Goal: Task Accomplishment & Management: Manage account settings

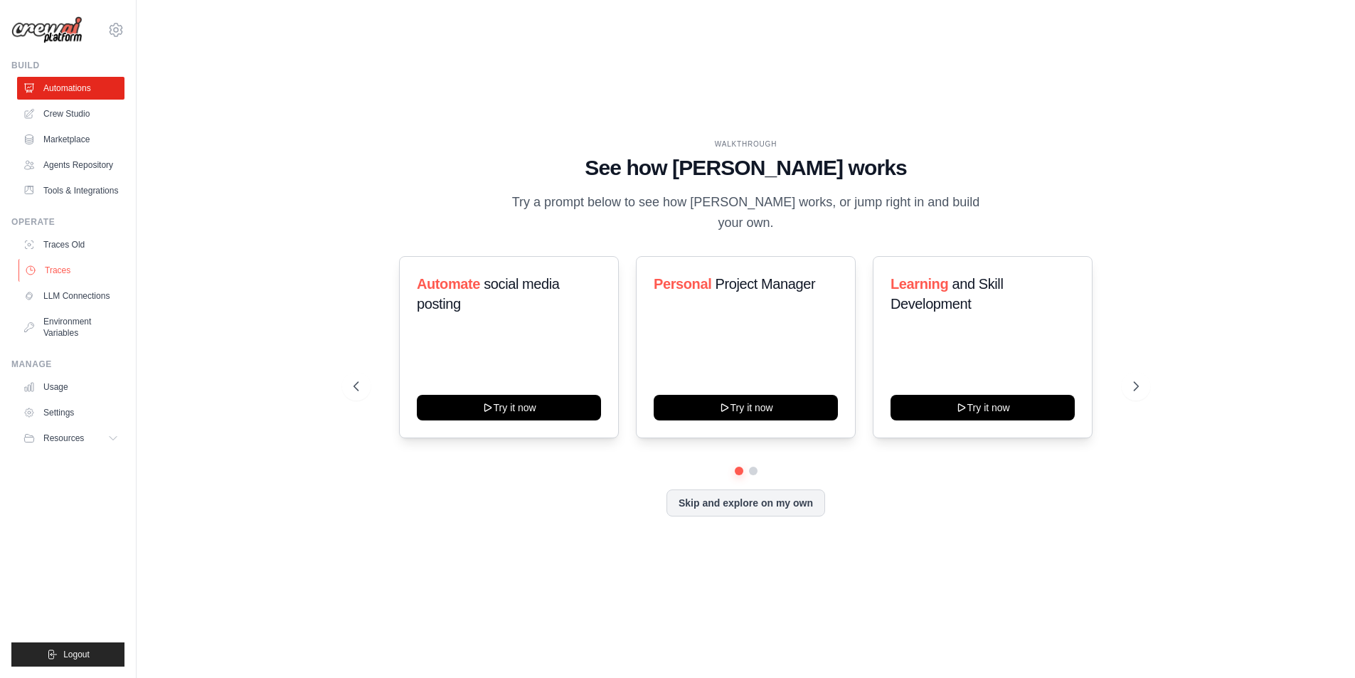
click at [92, 267] on link "Traces" at bounding box center [71, 270] width 107 height 23
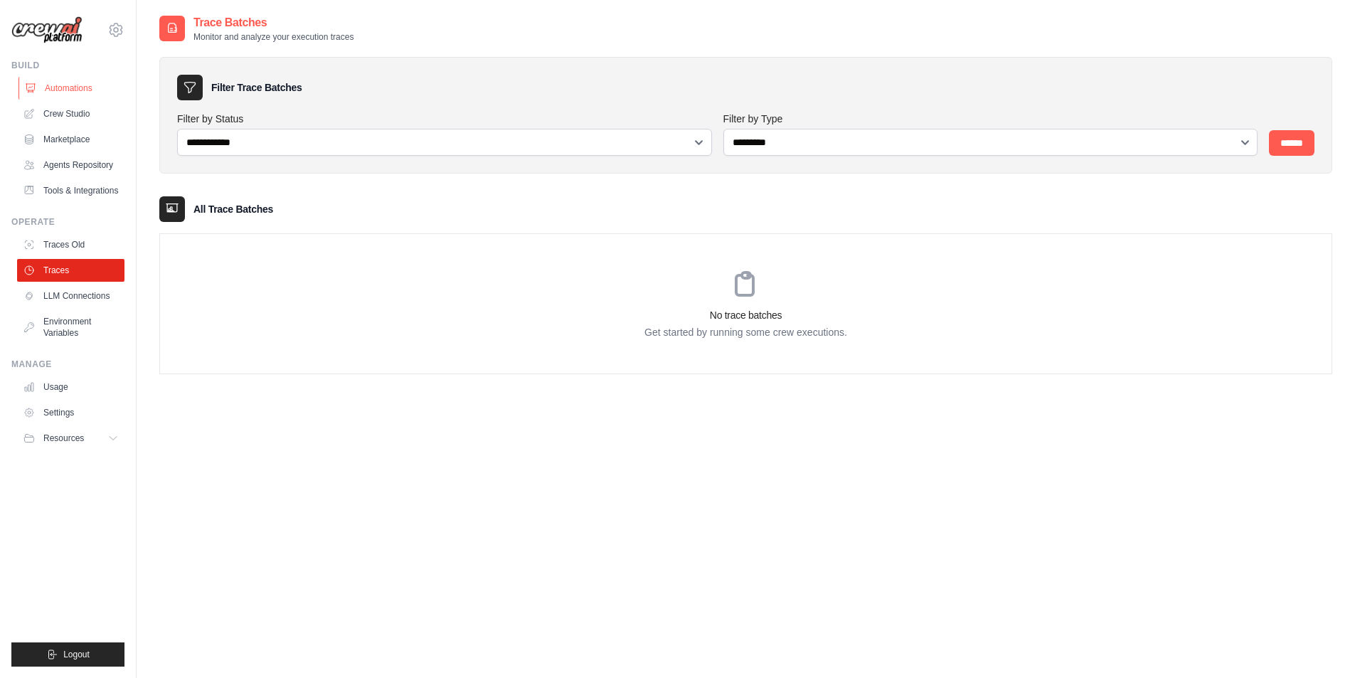
click at [85, 93] on link "Automations" at bounding box center [71, 88] width 107 height 23
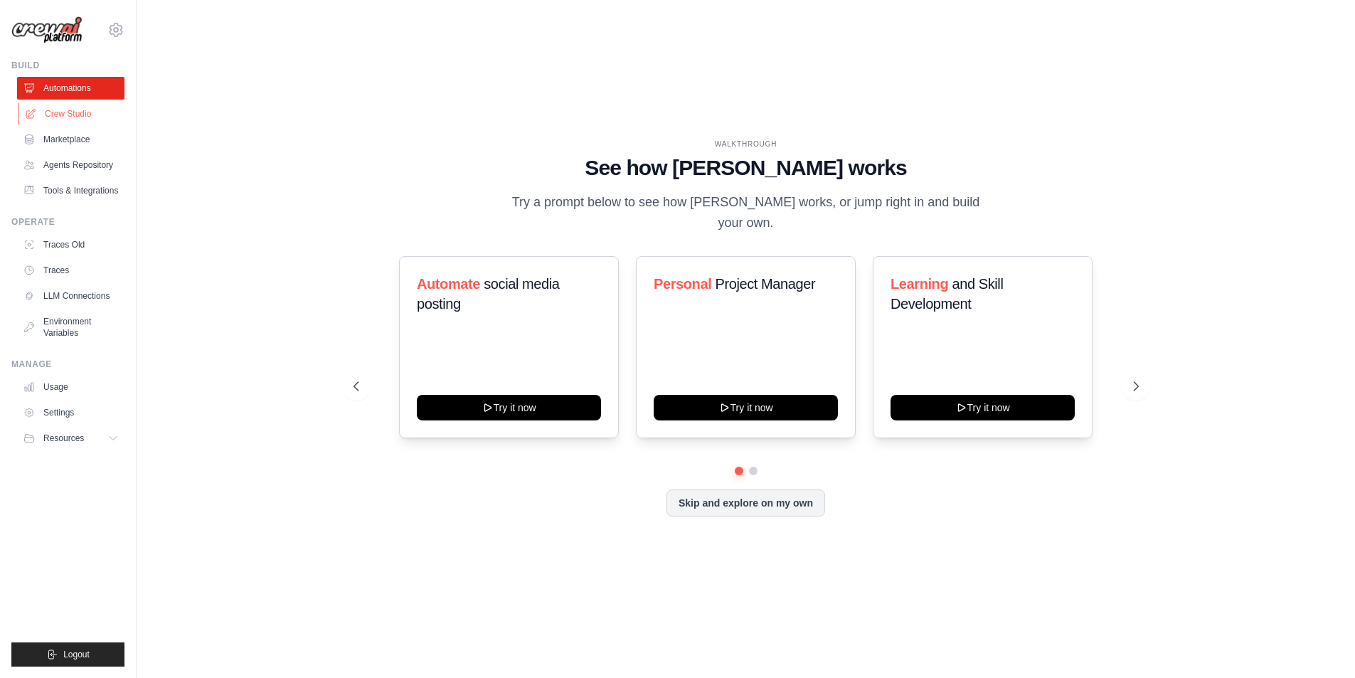
click at [79, 112] on link "Crew Studio" at bounding box center [71, 113] width 107 height 23
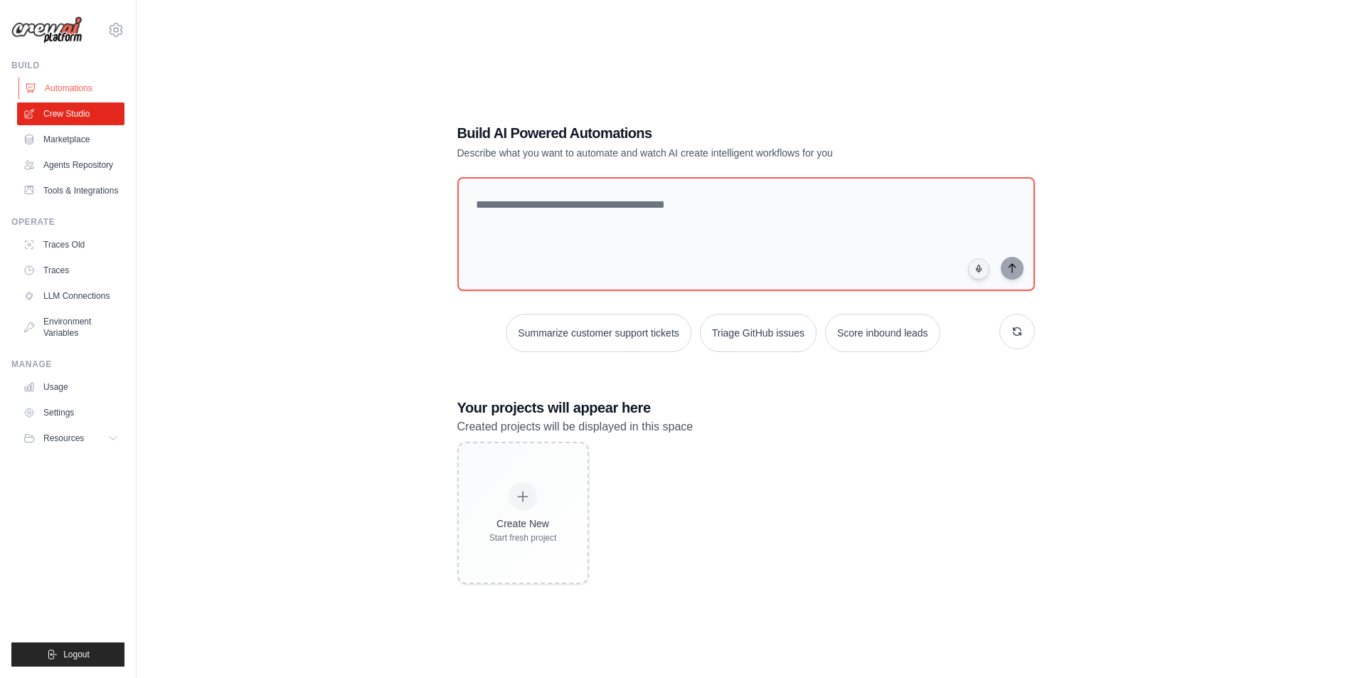
click at [70, 92] on link "Automations" at bounding box center [71, 88] width 107 height 23
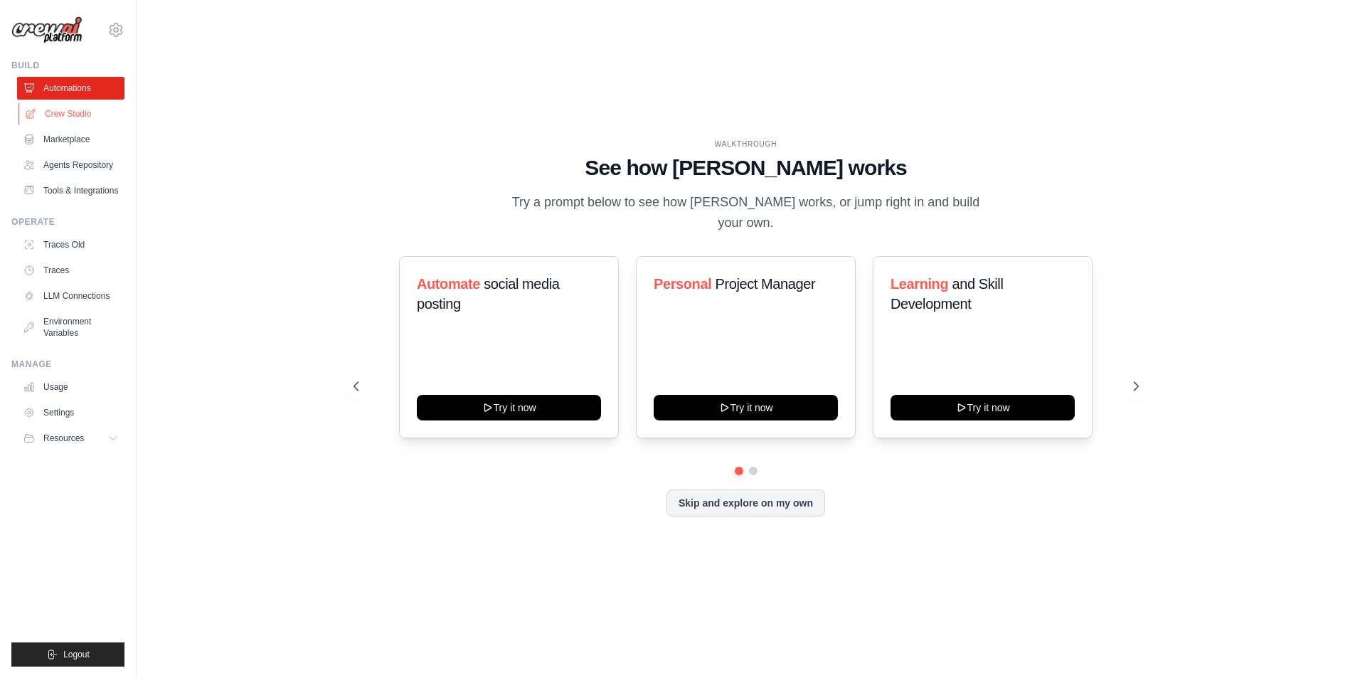
click at [70, 122] on link "Crew Studio" at bounding box center [71, 113] width 107 height 23
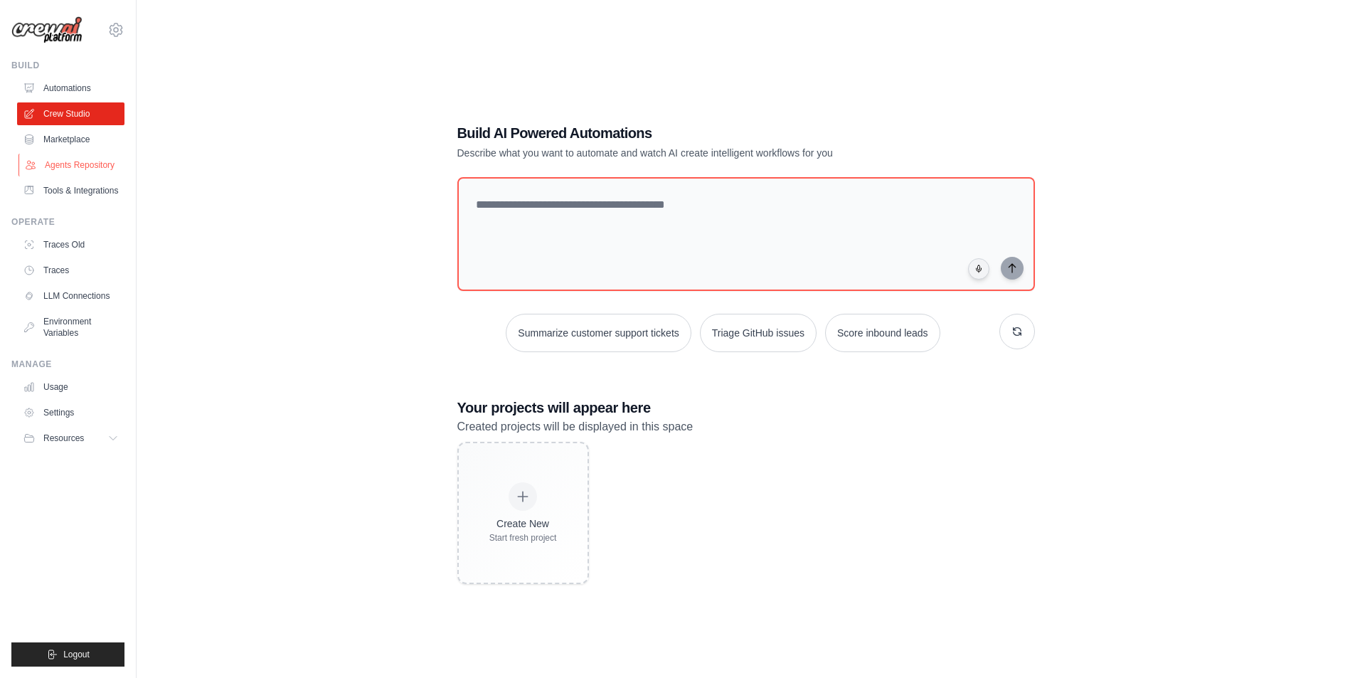
click at [95, 162] on link "Agents Repository" at bounding box center [71, 165] width 107 height 23
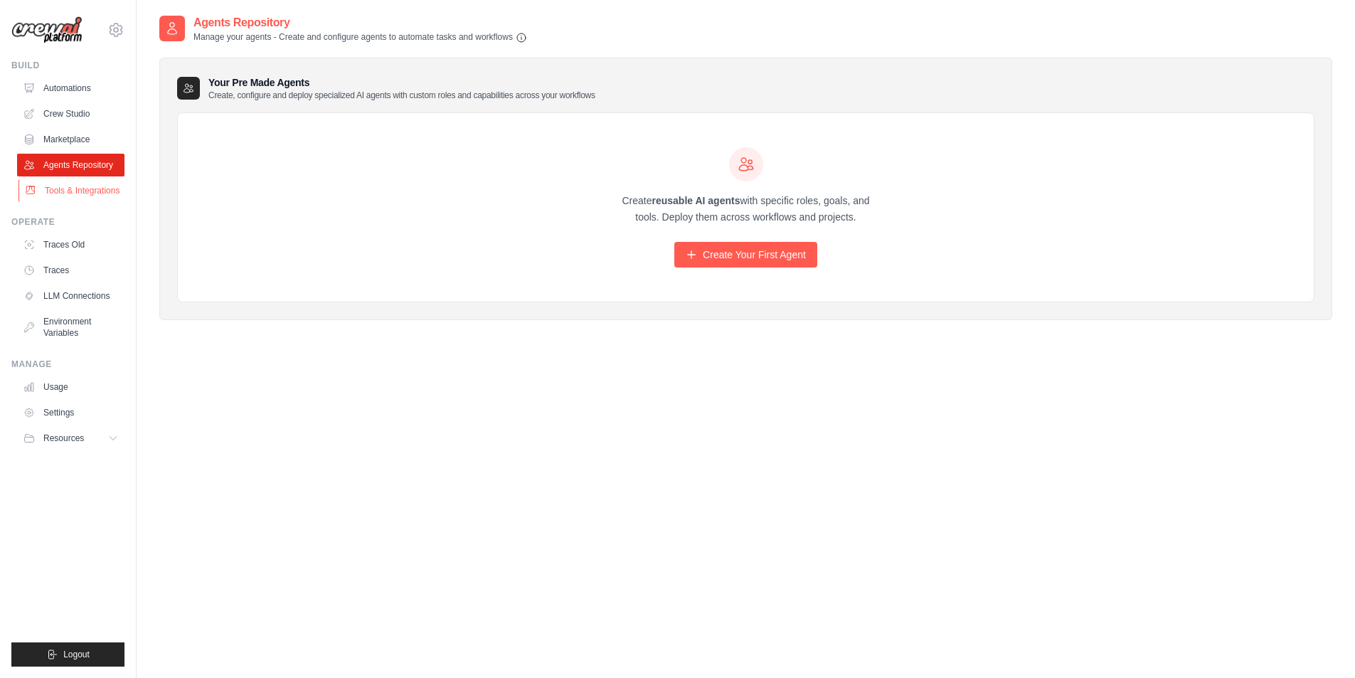
click at [93, 192] on link "Tools & Integrations" at bounding box center [71, 190] width 107 height 23
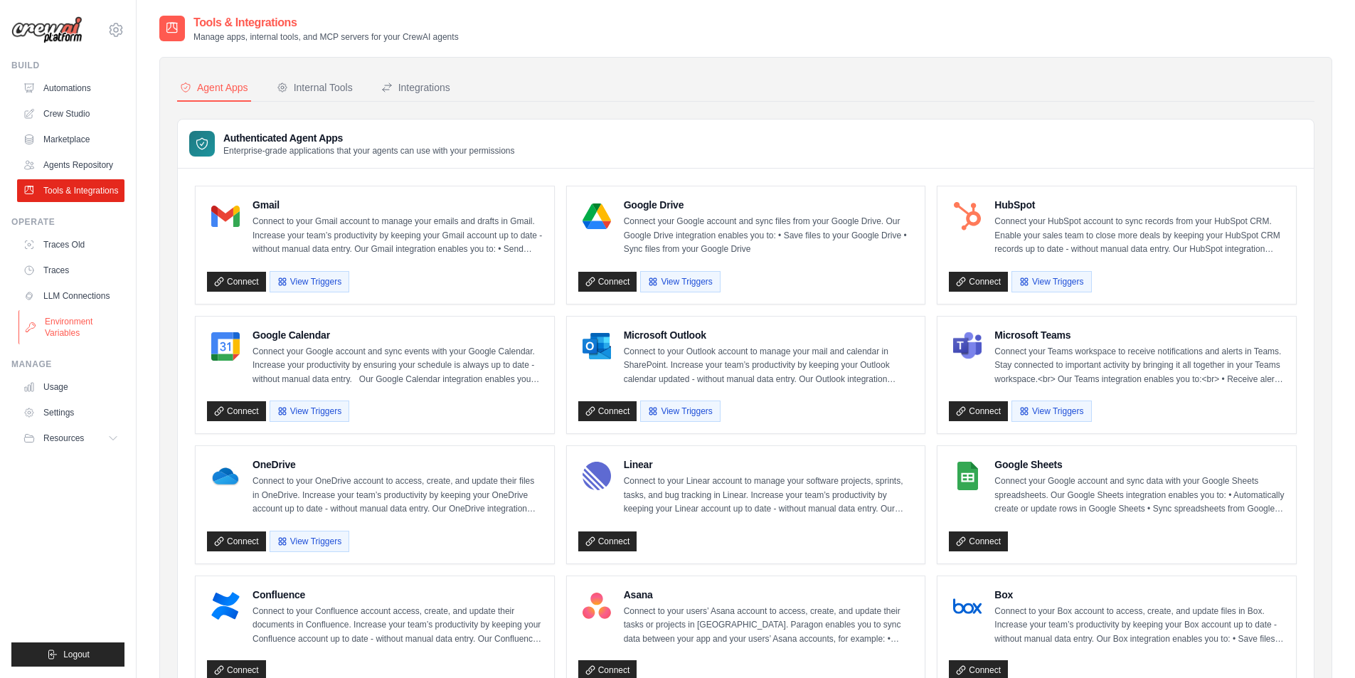
click at [88, 317] on link "Environment Variables" at bounding box center [71, 327] width 107 height 34
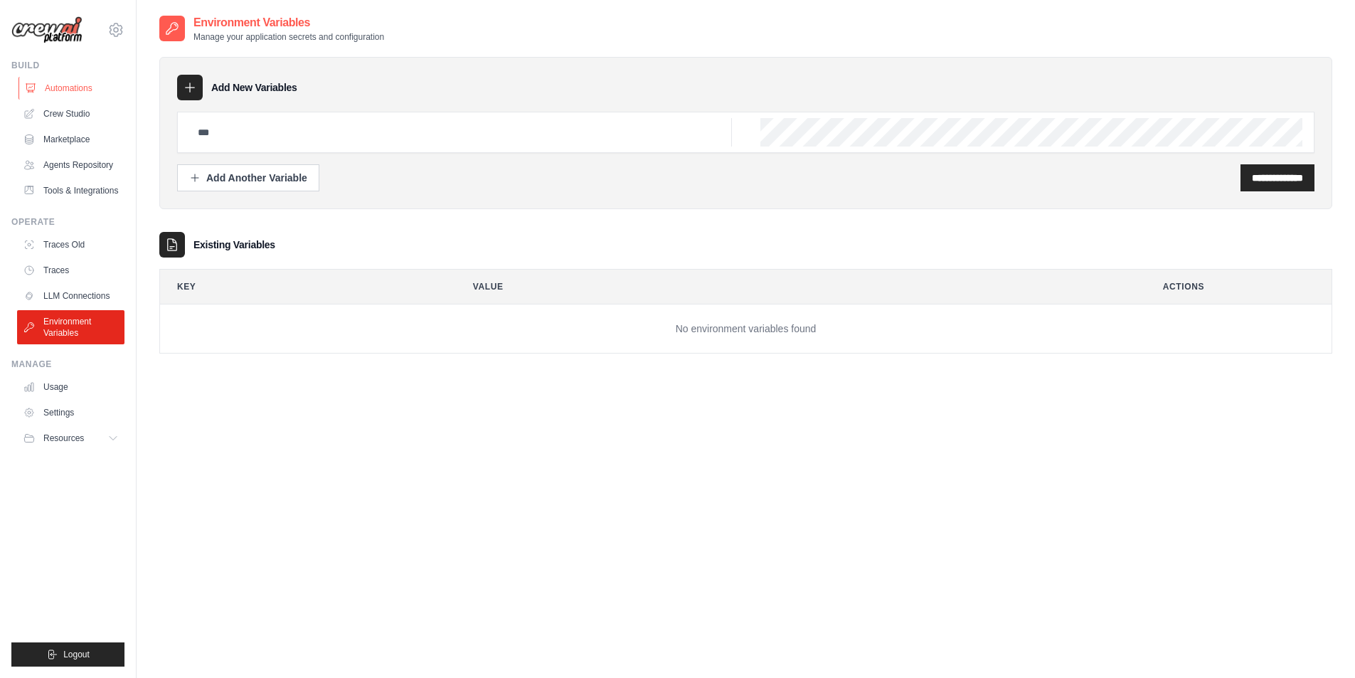
click at [86, 85] on link "Automations" at bounding box center [71, 88] width 107 height 23
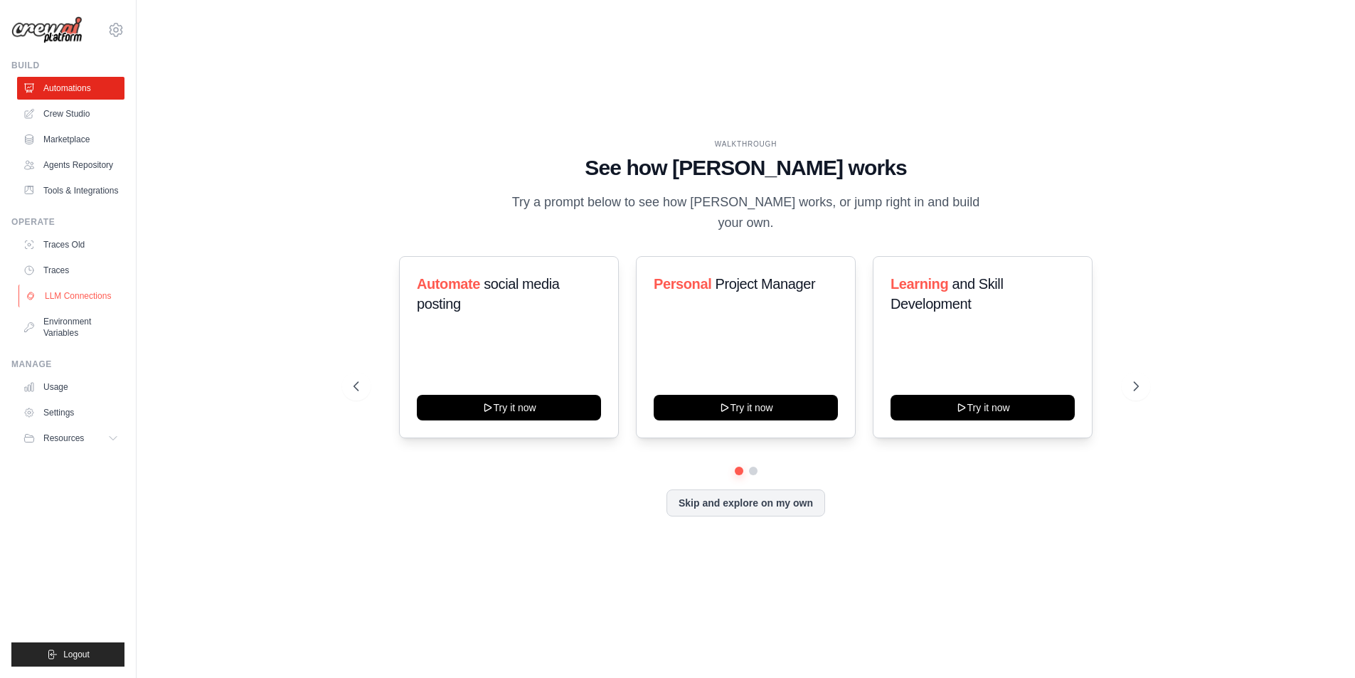
click at [102, 285] on link "LLM Connections" at bounding box center [71, 296] width 107 height 23
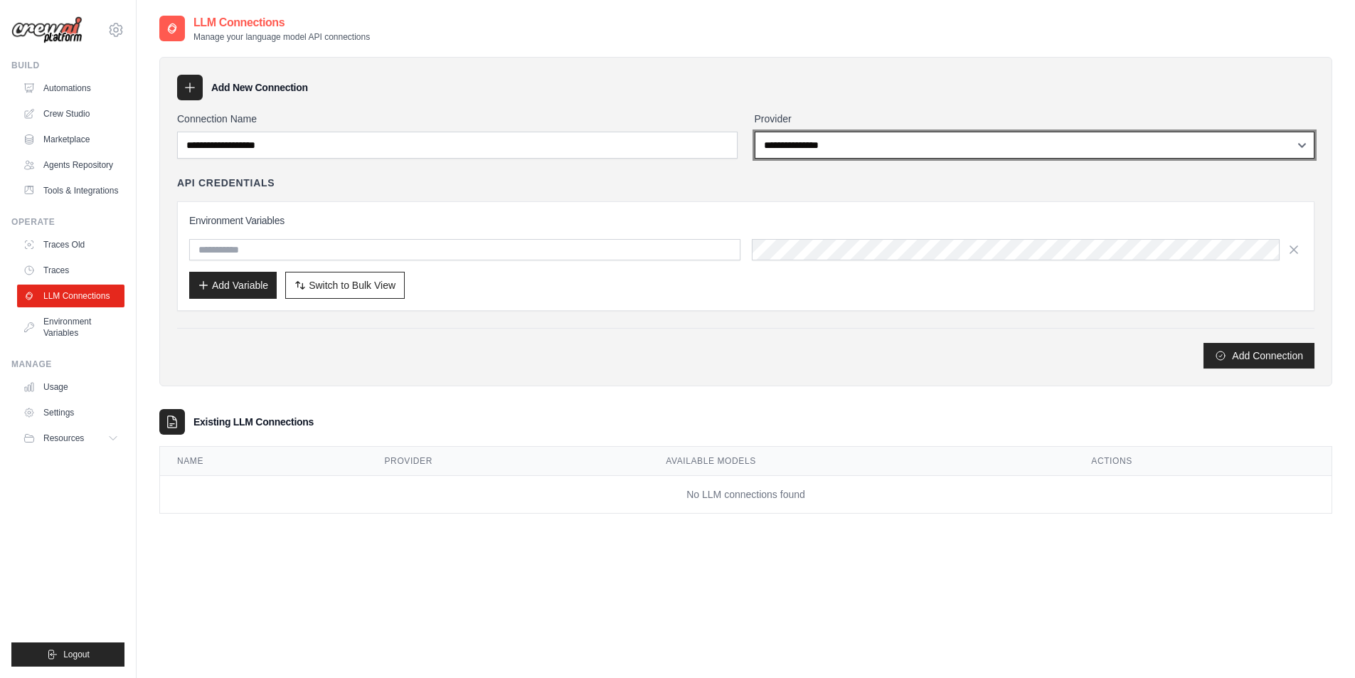
click at [797, 155] on select "**********" at bounding box center [1035, 145] width 560 height 27
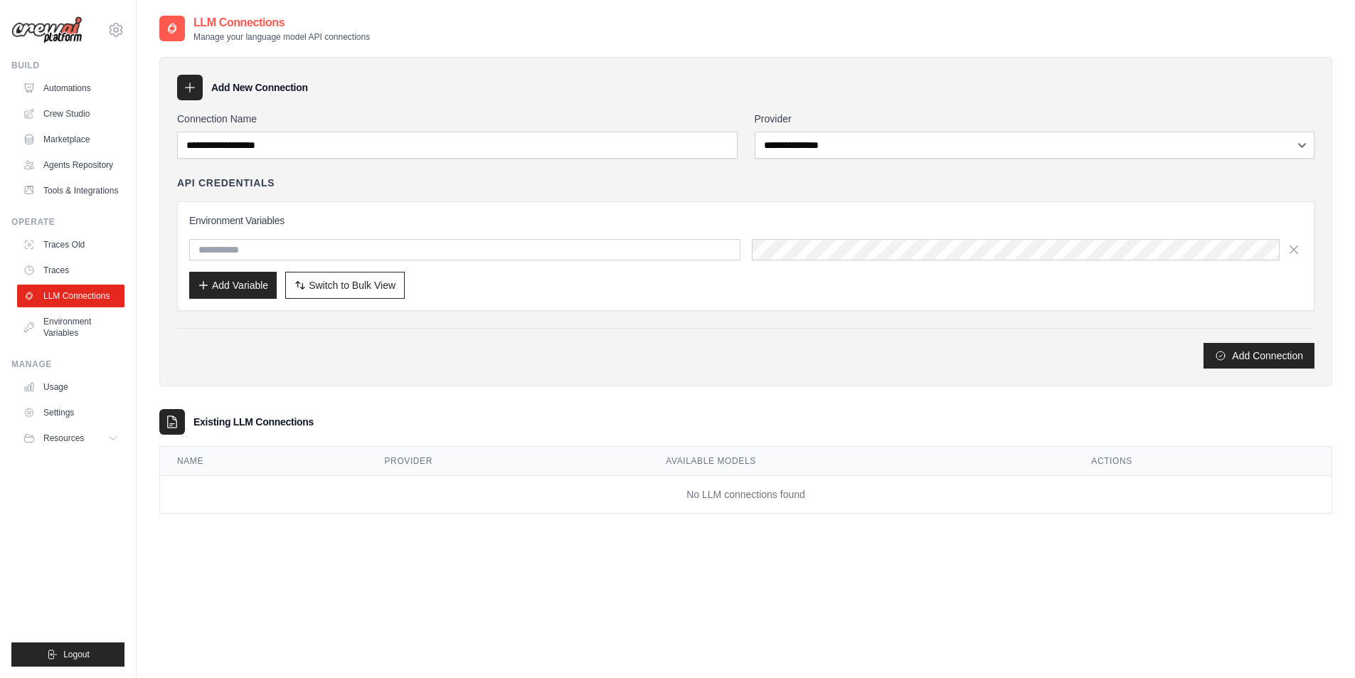
click at [793, 85] on div "Add New Connection" at bounding box center [745, 88] width 1137 height 26
